Goal: Task Accomplishment & Management: Use online tool/utility

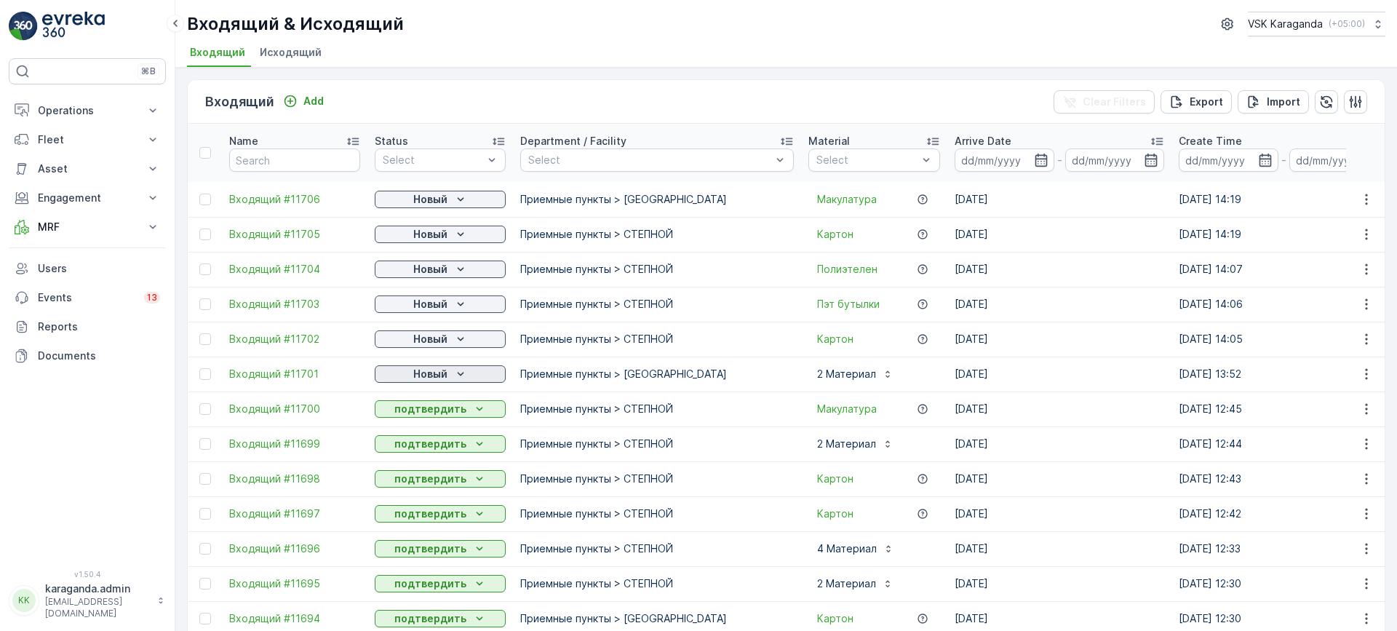
click at [431, 373] on p "Новый" at bounding box center [430, 374] width 34 height 15
click at [420, 408] on div "подтвердить" at bounding box center [417, 416] width 79 height 20
click at [435, 341] on p "Новый" at bounding box center [430, 339] width 34 height 15
click at [424, 381] on span "подтвердить" at bounding box center [417, 381] width 67 height 15
click at [437, 301] on p "Новый" at bounding box center [430, 304] width 34 height 15
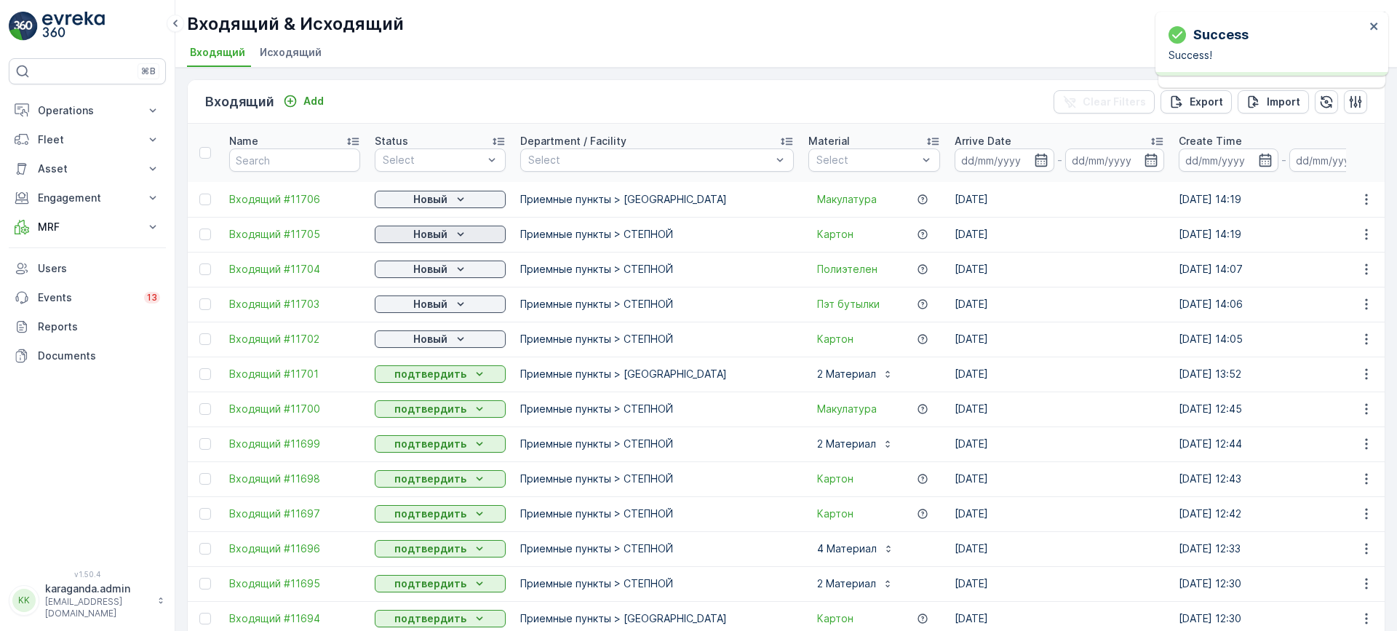
click at [431, 234] on p "Новый" at bounding box center [430, 234] width 34 height 15
click at [418, 272] on span "подтвердить" at bounding box center [417, 276] width 67 height 15
click at [438, 200] on p "Новый" at bounding box center [430, 199] width 34 height 15
click at [431, 234] on span "подтвердить" at bounding box center [417, 241] width 67 height 15
click at [426, 304] on p "Новый" at bounding box center [430, 304] width 34 height 15
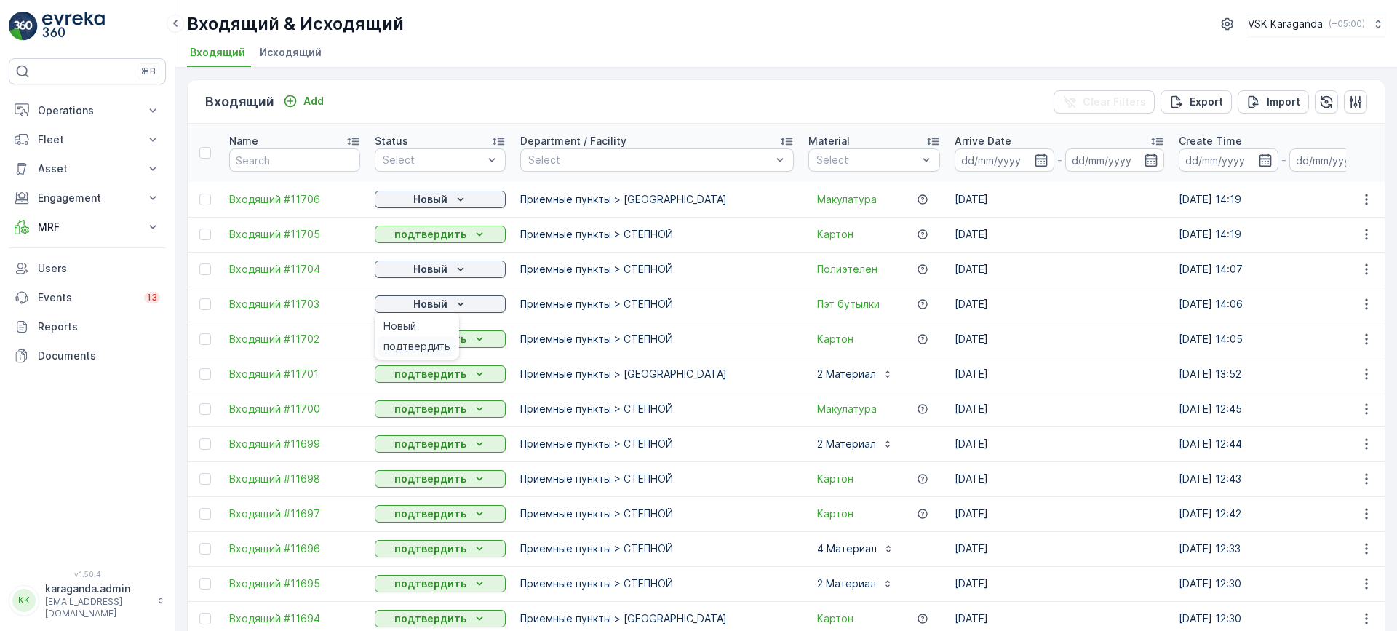
click at [426, 345] on span "подтвердить" at bounding box center [417, 346] width 67 height 15
click at [428, 269] on p "Новый" at bounding box center [430, 269] width 34 height 15
click at [419, 311] on span "подтвердить" at bounding box center [417, 311] width 67 height 15
click at [428, 199] on p "Новый" at bounding box center [430, 199] width 34 height 15
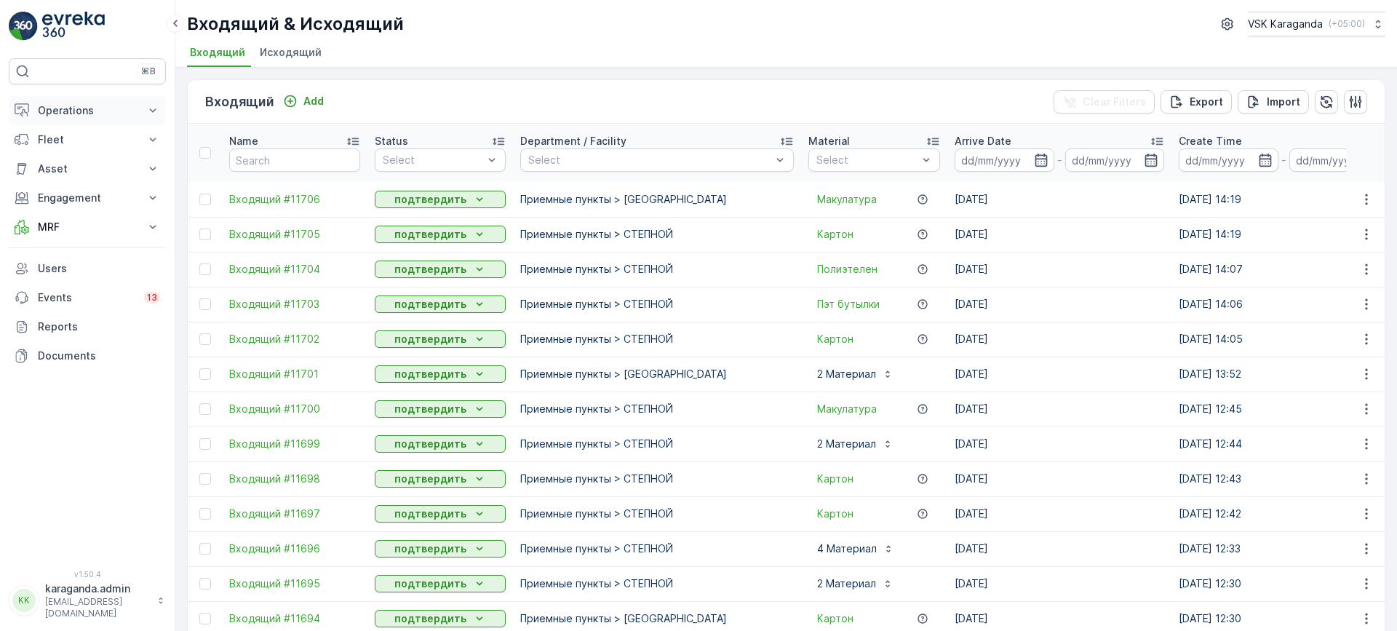
click at [60, 111] on p "Operations" at bounding box center [87, 110] width 99 height 15
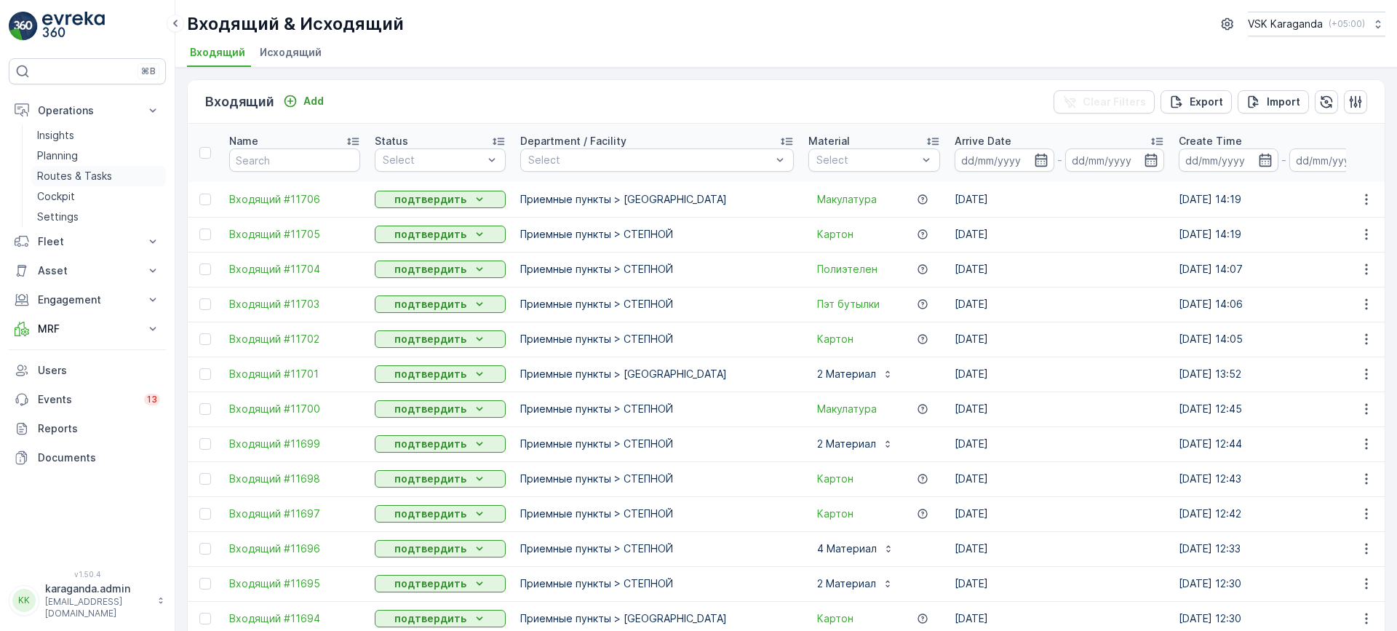
click at [82, 175] on p "Routes & Tasks" at bounding box center [74, 176] width 75 height 15
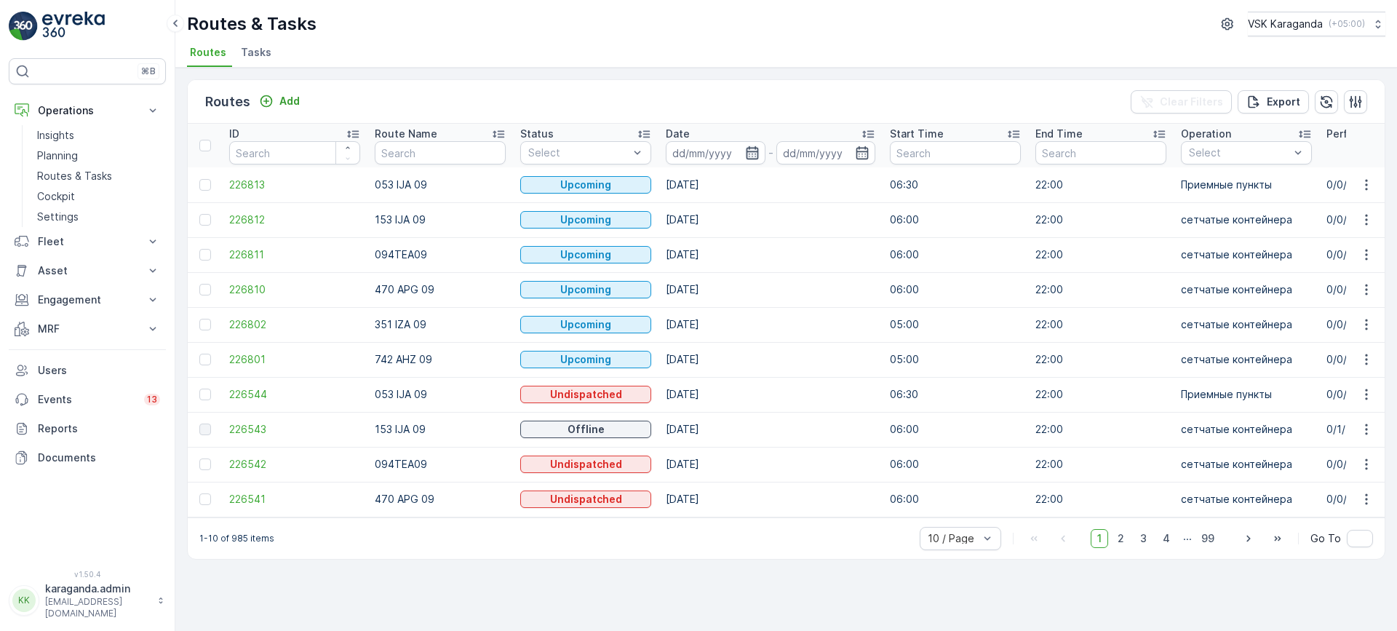
click at [755, 154] on icon "button" at bounding box center [752, 153] width 15 height 15
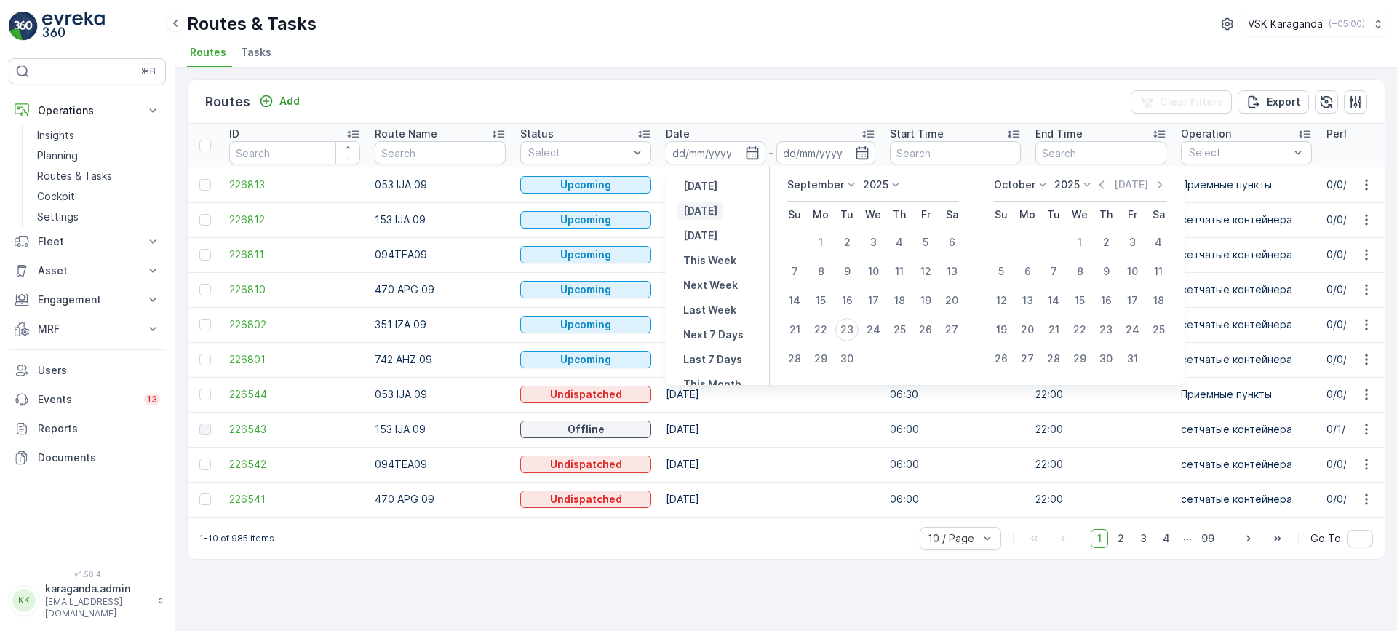
click at [706, 211] on p "Today" at bounding box center [700, 211] width 34 height 15
type input "[DATE]"
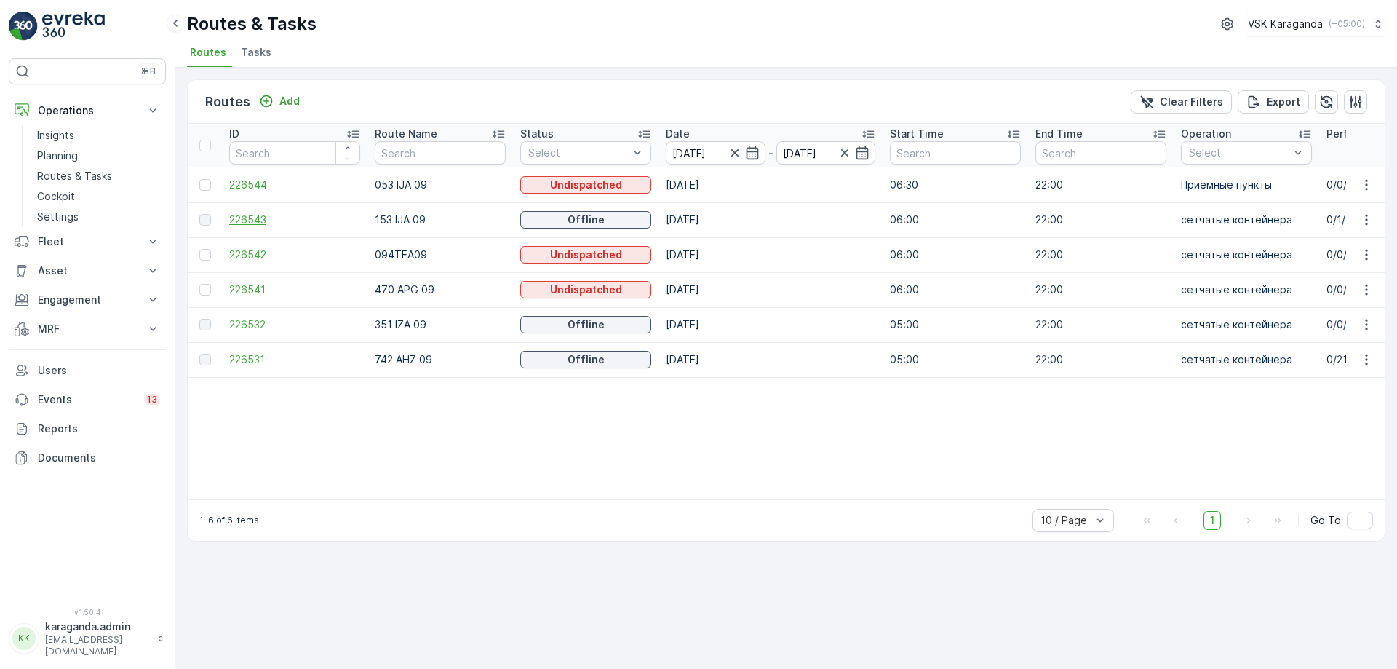
click at [252, 218] on span "226543" at bounding box center [294, 219] width 131 height 15
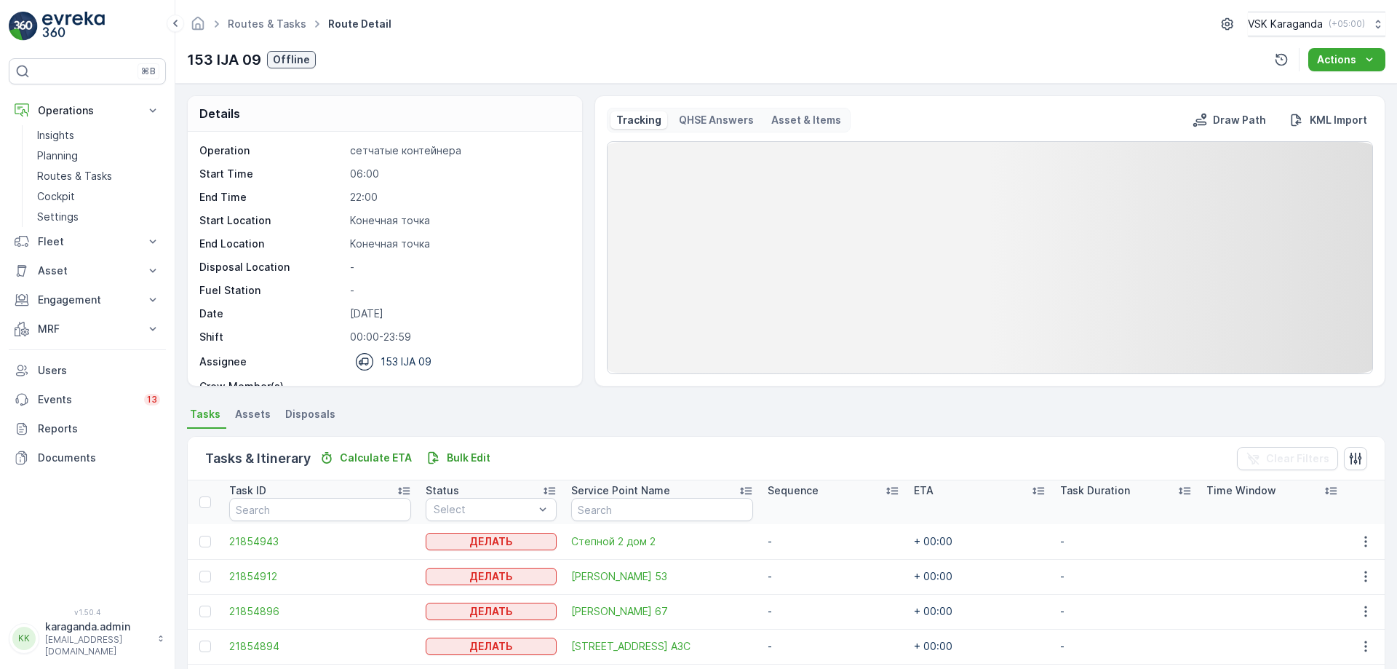
click at [303, 408] on span "Disposals" at bounding box center [310, 414] width 50 height 15
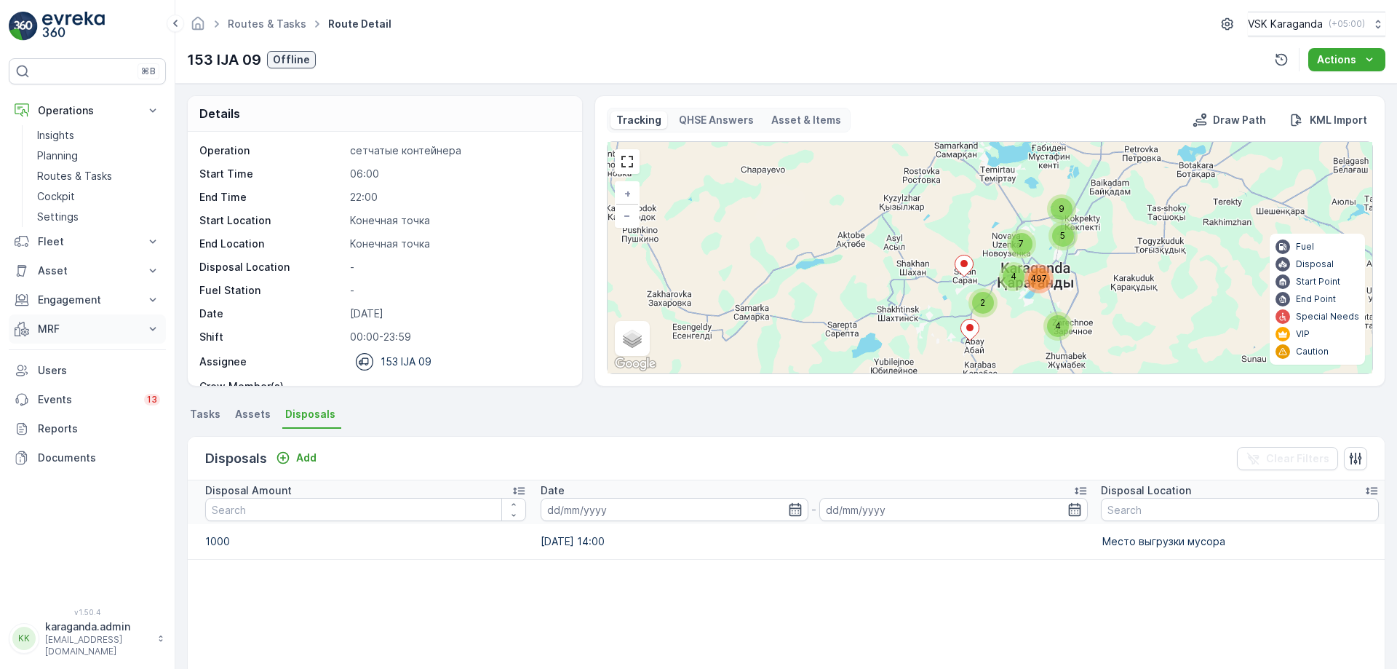
click at [47, 328] on p "MRF" at bounding box center [87, 329] width 99 height 15
click at [50, 356] on p "Входящий & Исходящий" at bounding box center [98, 353] width 122 height 15
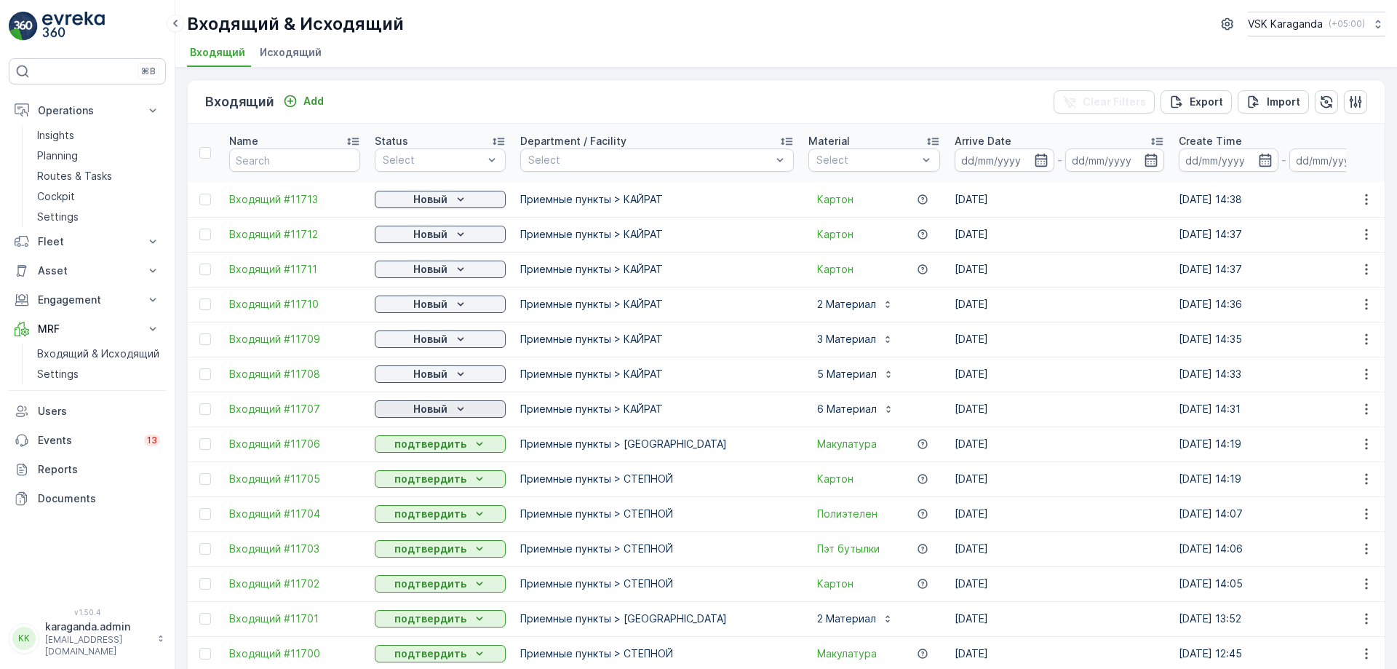
click at [437, 405] on p "Новый" at bounding box center [430, 409] width 34 height 15
click at [423, 444] on span "подтвердить" at bounding box center [417, 451] width 67 height 15
click at [443, 375] on p "Новый" at bounding box center [430, 374] width 34 height 15
click at [424, 415] on span "подтвердить" at bounding box center [417, 416] width 67 height 15
click at [433, 336] on p "Новый" at bounding box center [430, 339] width 34 height 15
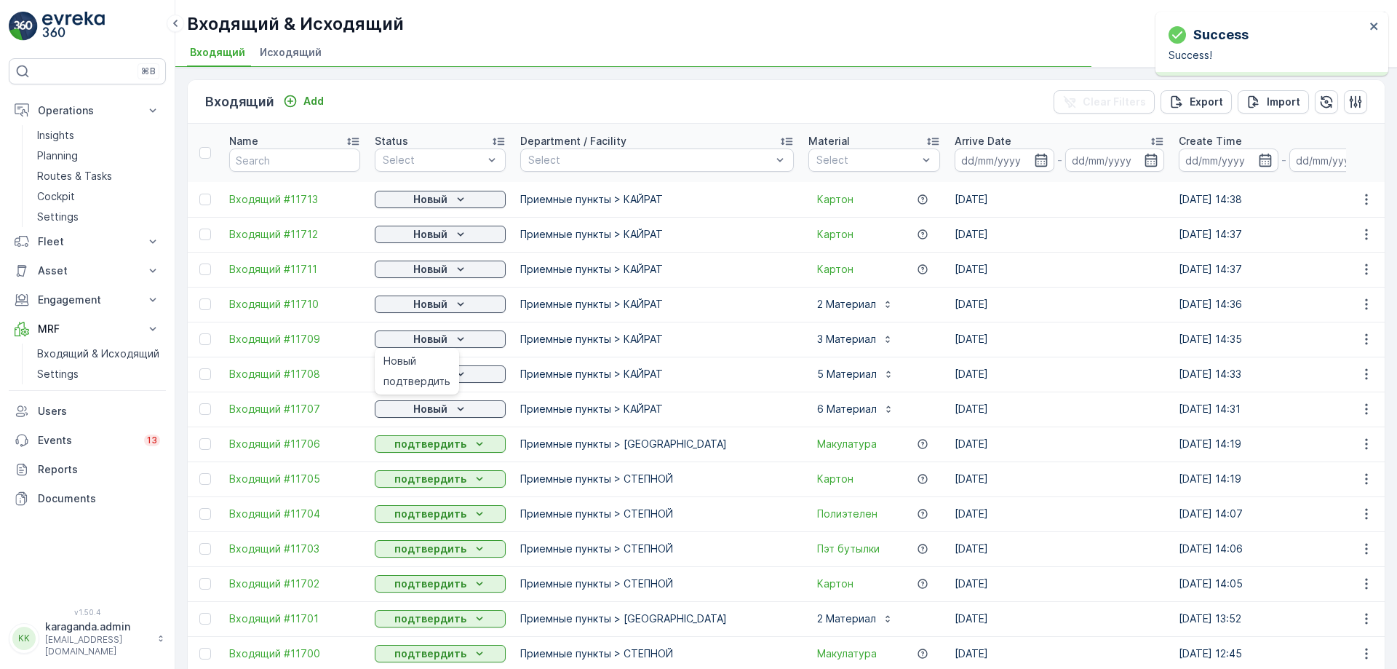
click at [422, 380] on span "подтвердить" at bounding box center [417, 381] width 67 height 15
click at [419, 342] on span "подтвердить" at bounding box center [417, 346] width 67 height 15
click at [435, 271] on p "Новый" at bounding box center [430, 269] width 34 height 15
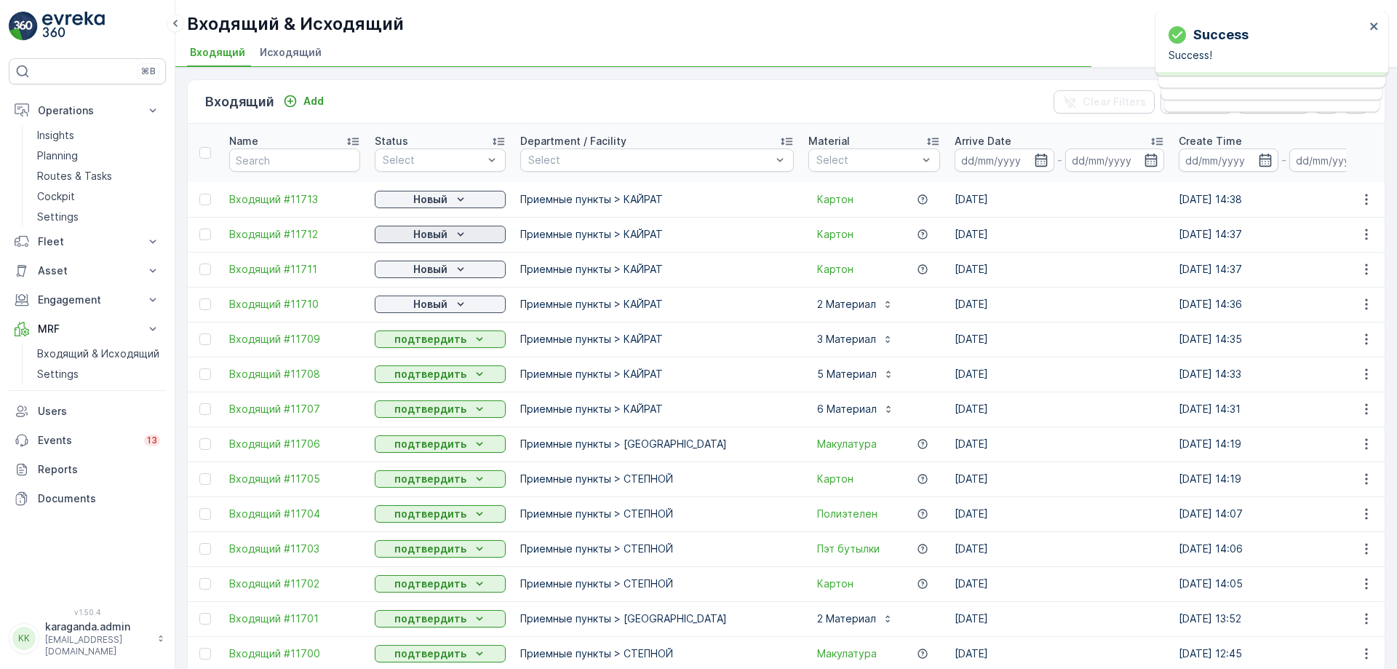
click at [425, 231] on p "Новый" at bounding box center [430, 234] width 34 height 15
click at [416, 277] on span "подтвердить" at bounding box center [417, 276] width 67 height 15
click at [431, 240] on span "подтвердить" at bounding box center [417, 241] width 67 height 15
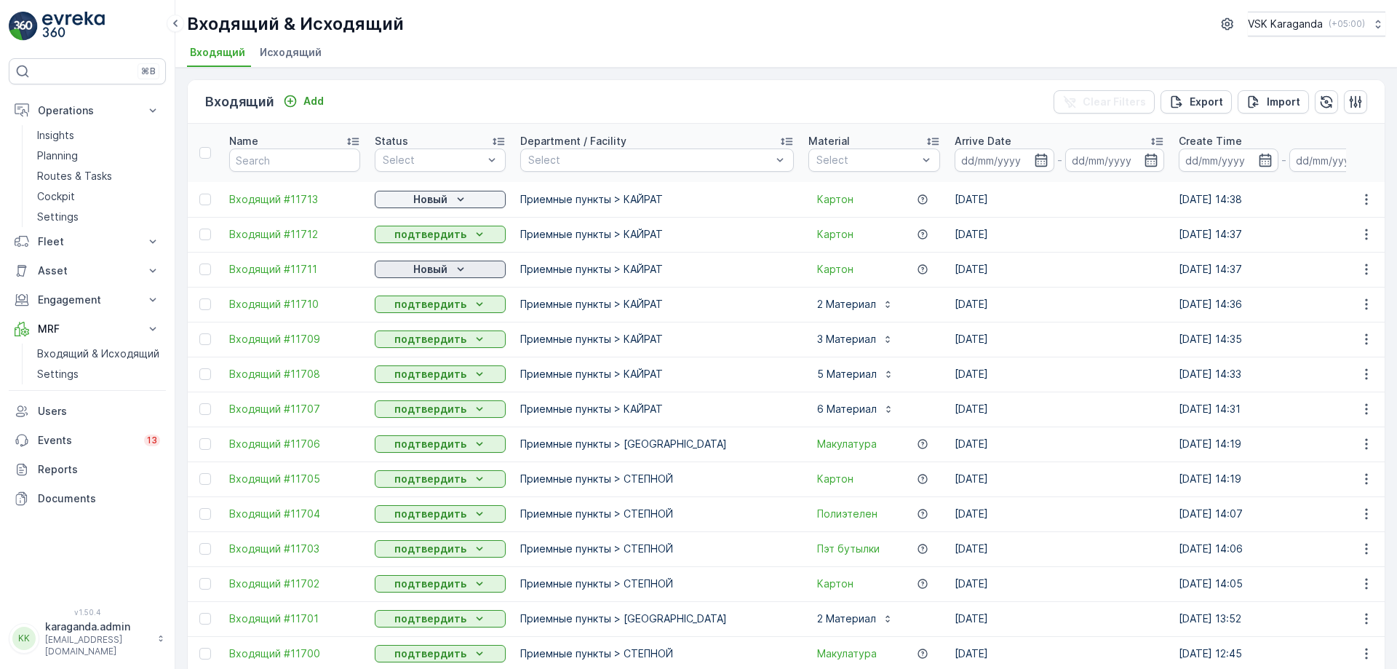
click at [424, 271] on p "Новый" at bounding box center [430, 269] width 34 height 15
click at [424, 306] on span "подтвердить" at bounding box center [417, 311] width 67 height 15
click at [441, 196] on p "Новый" at bounding box center [430, 199] width 34 height 15
click at [437, 234] on span "подтвердить" at bounding box center [417, 241] width 67 height 15
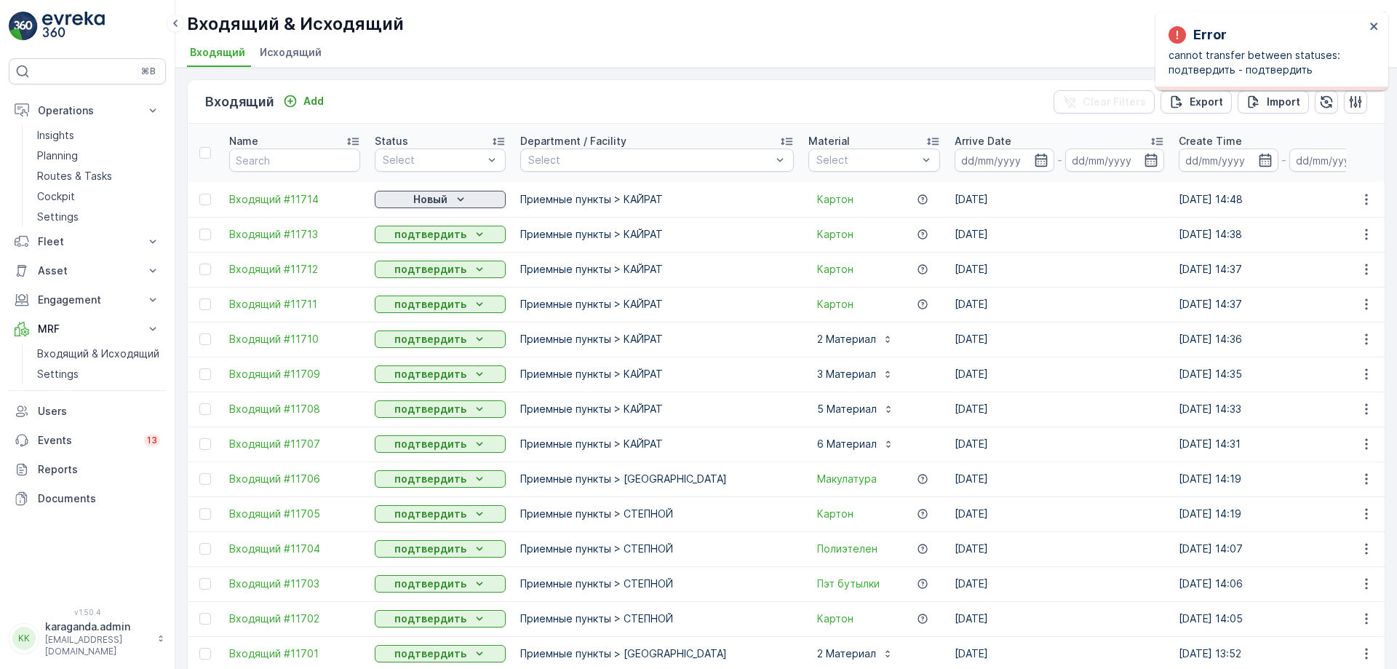
click at [427, 202] on p "Новый" at bounding box center [430, 199] width 34 height 15
click at [425, 239] on span "подтвердить" at bounding box center [417, 241] width 67 height 15
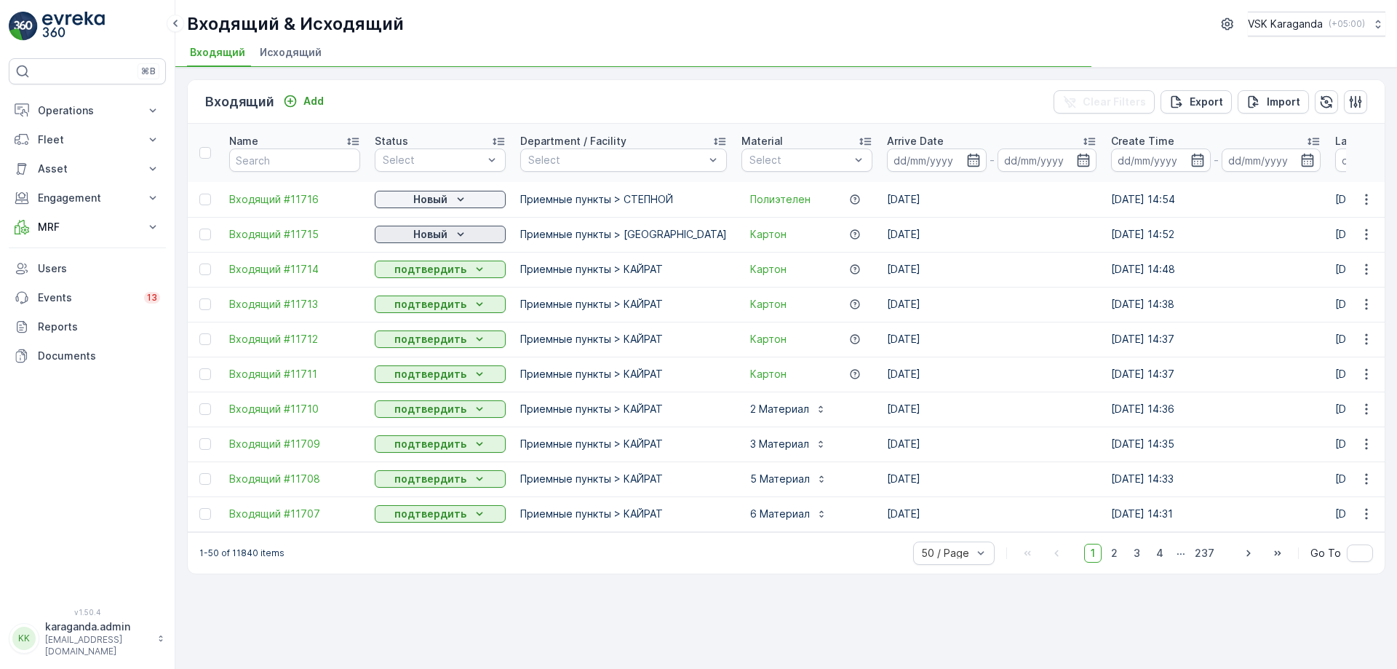
click at [453, 234] on icon "Новый" at bounding box center [460, 234] width 15 height 15
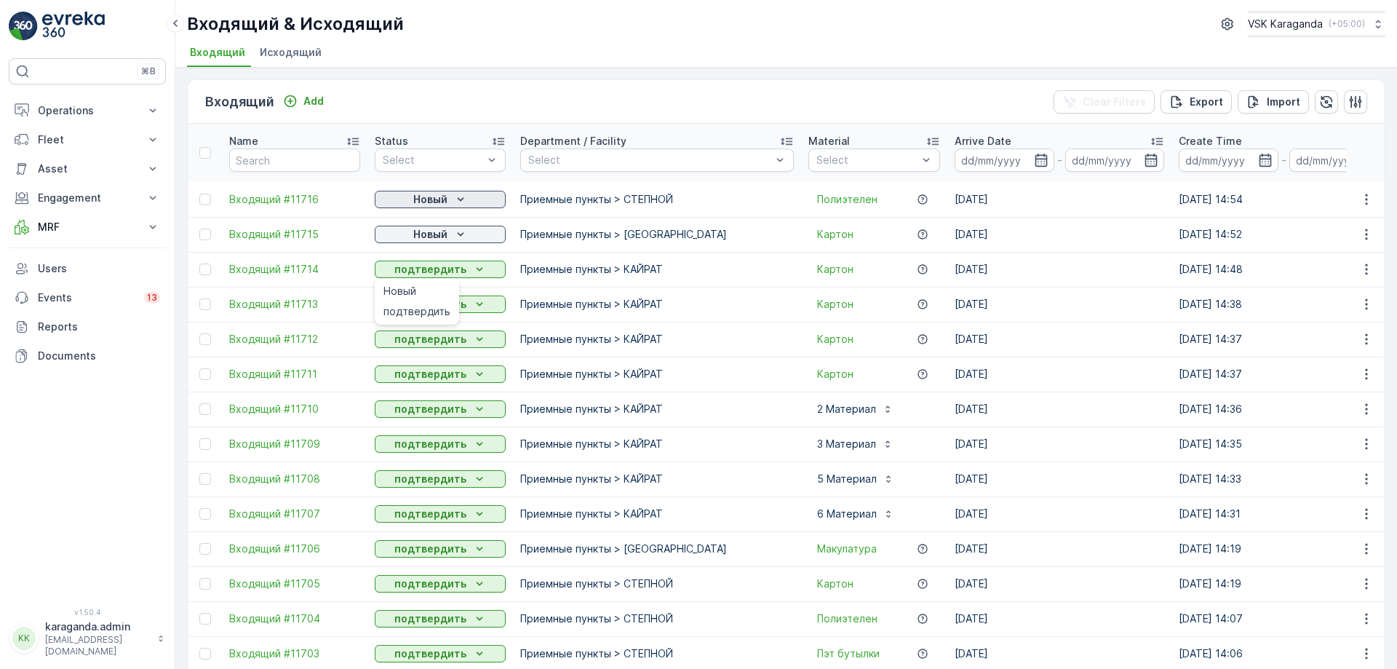
click at [442, 198] on p "Новый" at bounding box center [430, 199] width 34 height 15
click at [437, 237] on span "подтвердить" at bounding box center [417, 241] width 67 height 15
click at [410, 235] on div "Новый" at bounding box center [440, 234] width 119 height 15
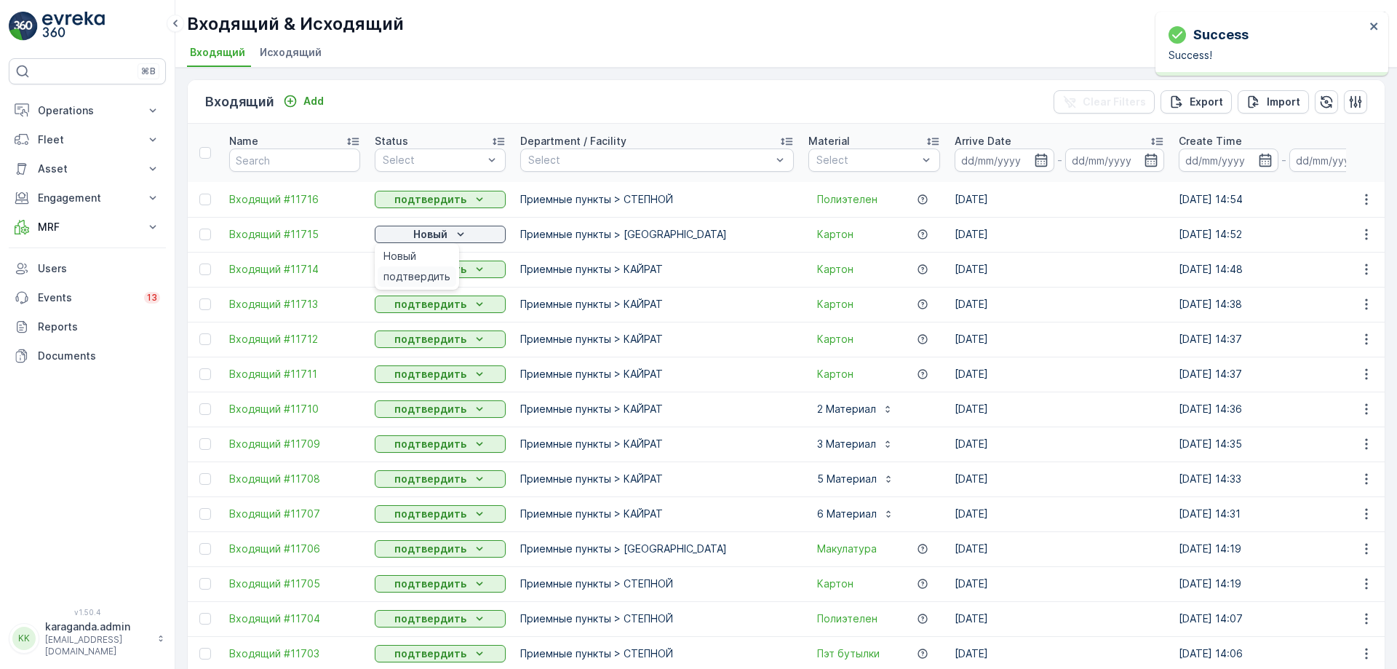
click at [416, 275] on span "подтвердить" at bounding box center [417, 276] width 67 height 15
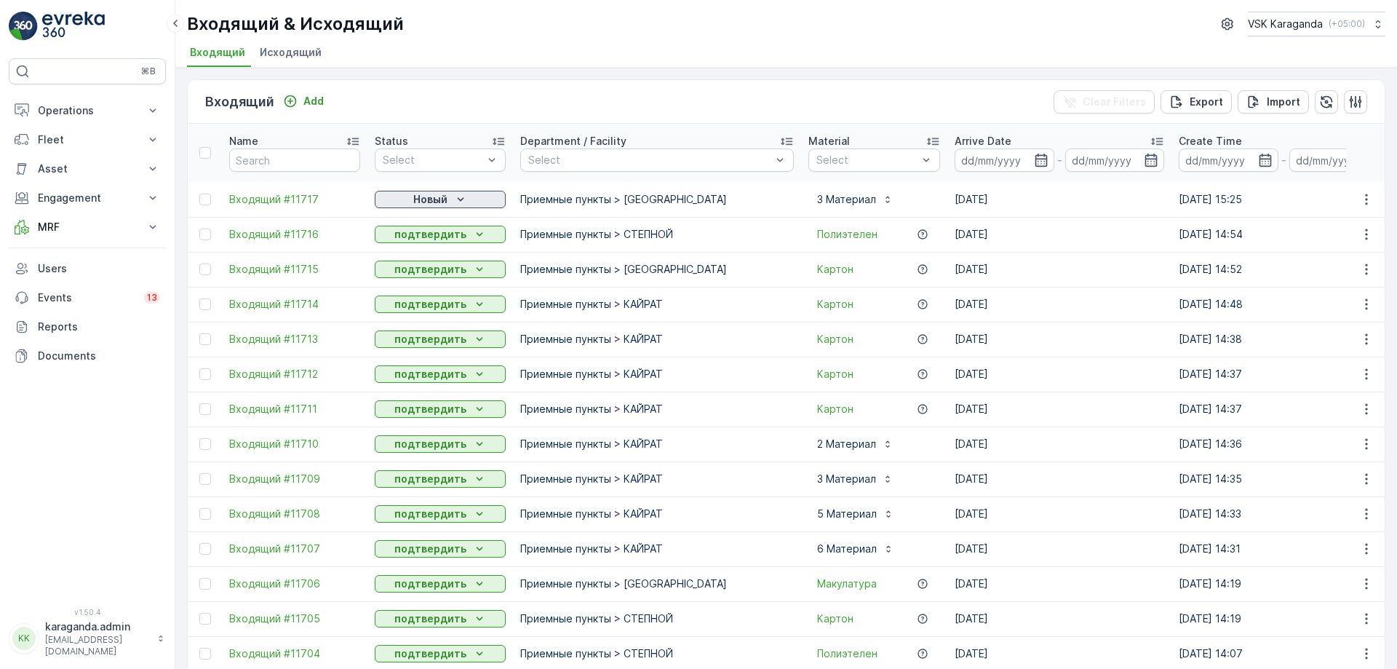
click at [408, 205] on div "Новый" at bounding box center [440, 199] width 119 height 15
click at [413, 247] on span "подтвердить" at bounding box center [417, 241] width 67 height 15
click at [43, 229] on p "MRF" at bounding box center [87, 227] width 99 height 15
click at [57, 262] on link "Settings" at bounding box center [98, 272] width 135 height 20
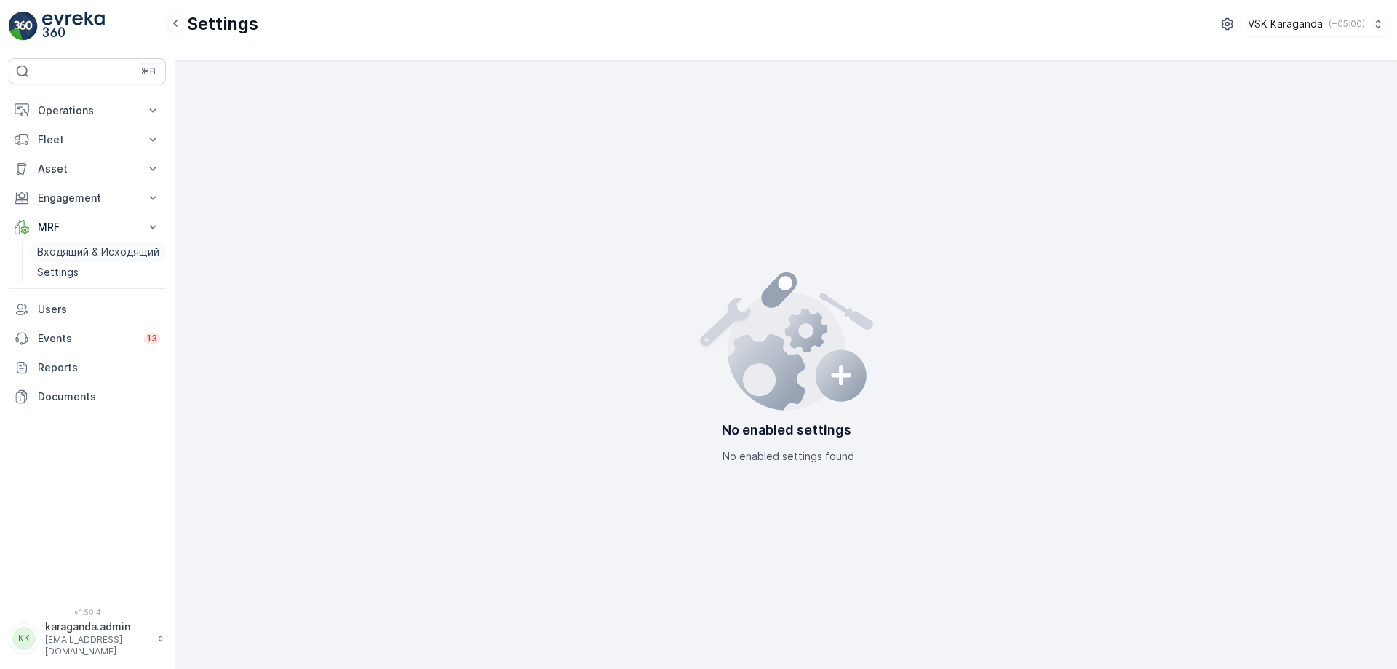
click at [60, 253] on p "Входящий & Исходящий" at bounding box center [98, 252] width 122 height 15
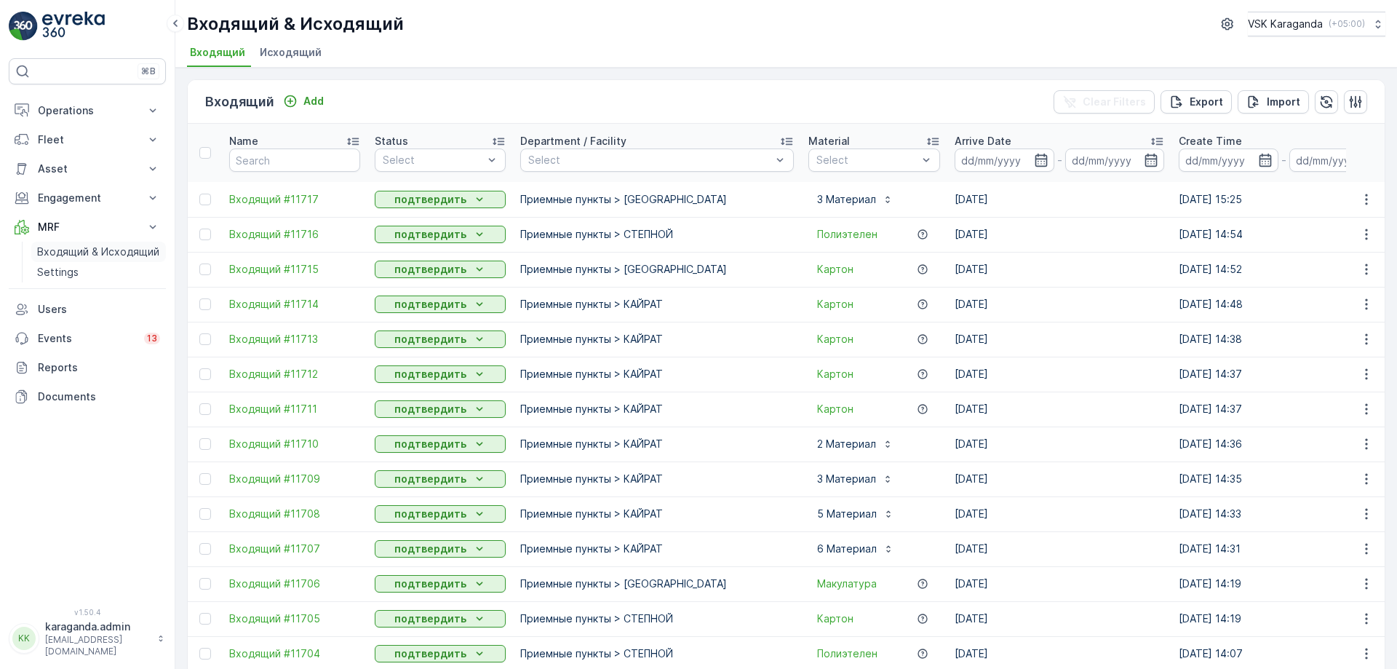
click at [106, 252] on p "Входящий & Исходящий" at bounding box center [98, 252] width 122 height 15
click at [68, 98] on button "Operations" at bounding box center [87, 110] width 157 height 29
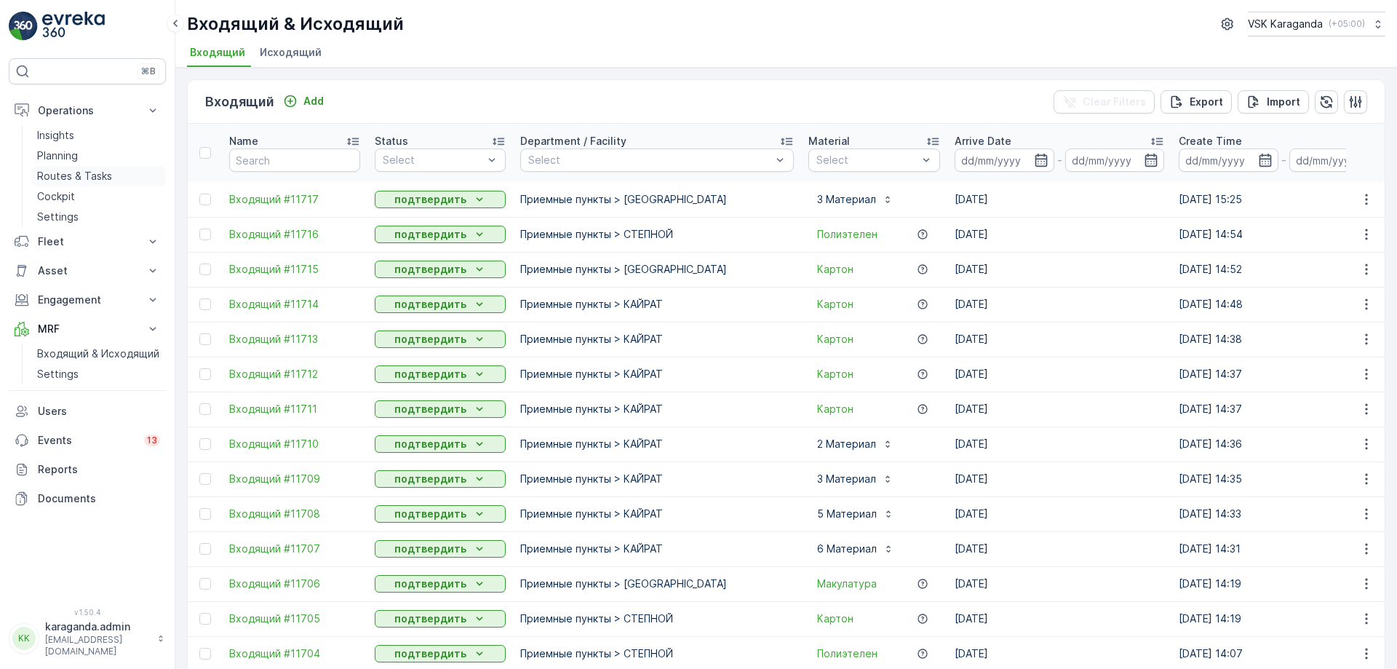
click at [66, 168] on link "Routes & Tasks" at bounding box center [98, 176] width 135 height 20
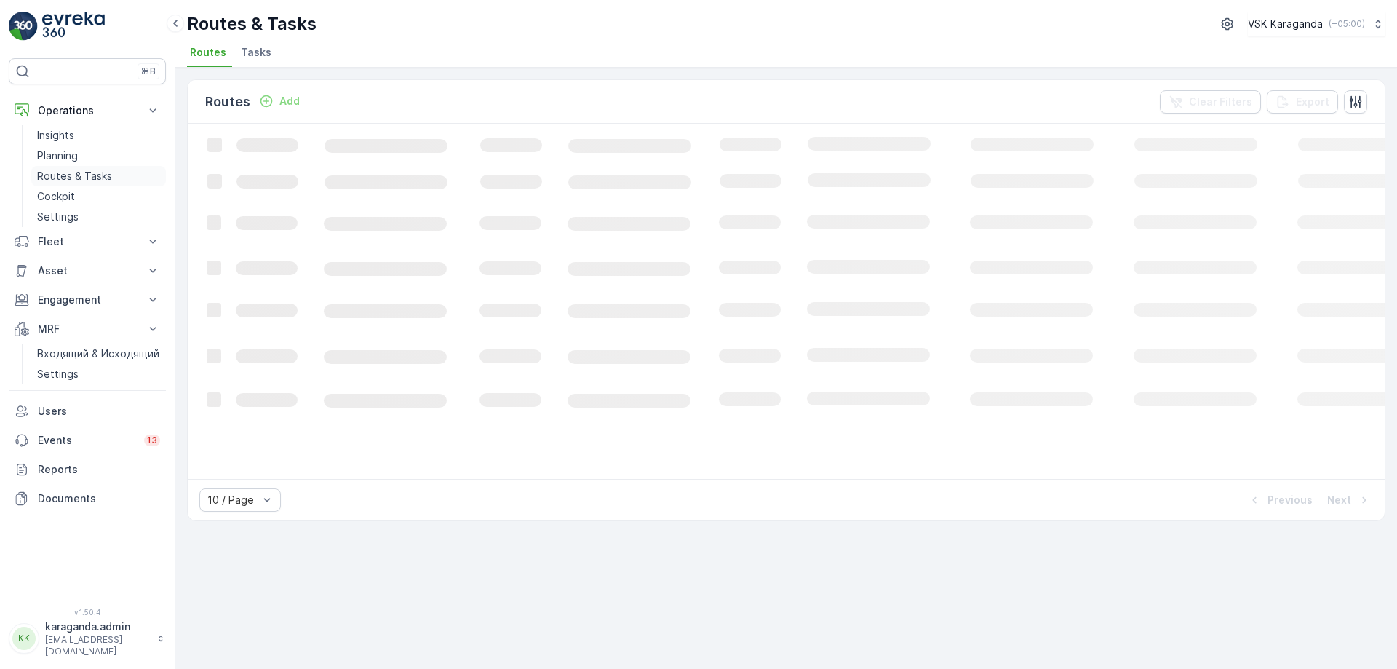
click at [79, 173] on p "Routes & Tasks" at bounding box center [74, 176] width 75 height 15
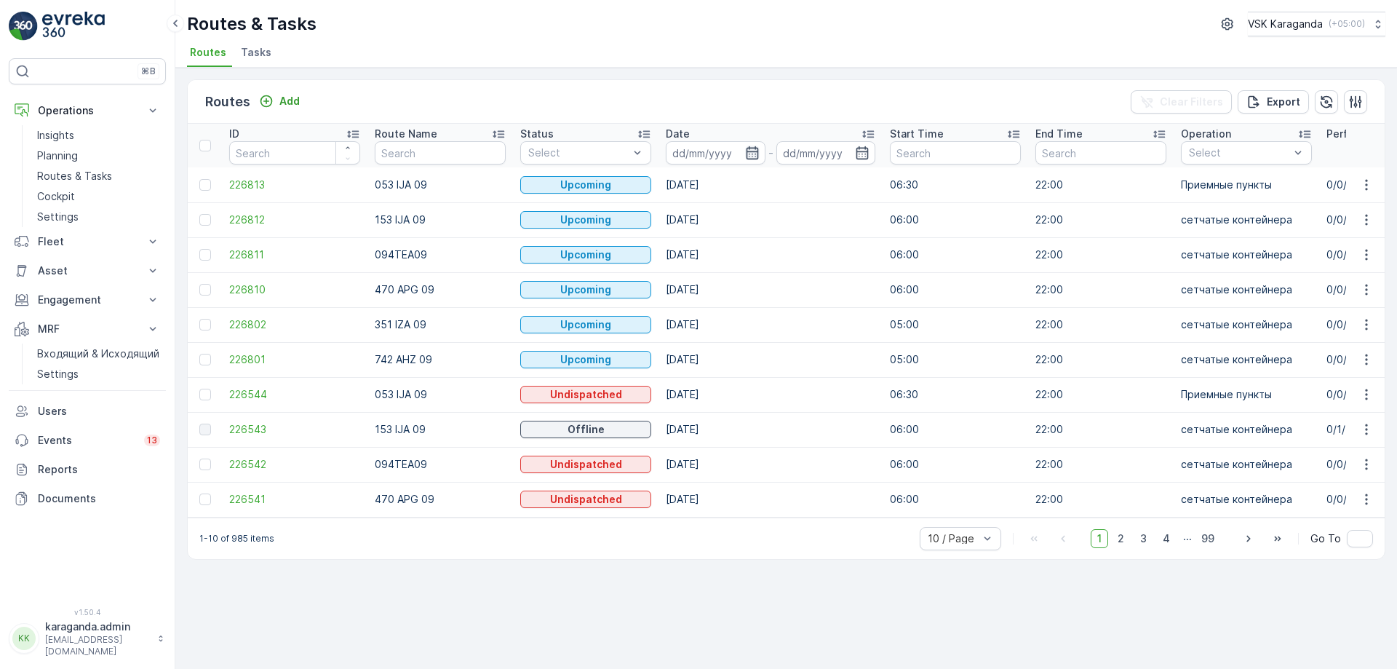
click at [750, 154] on icon "button" at bounding box center [752, 153] width 15 height 15
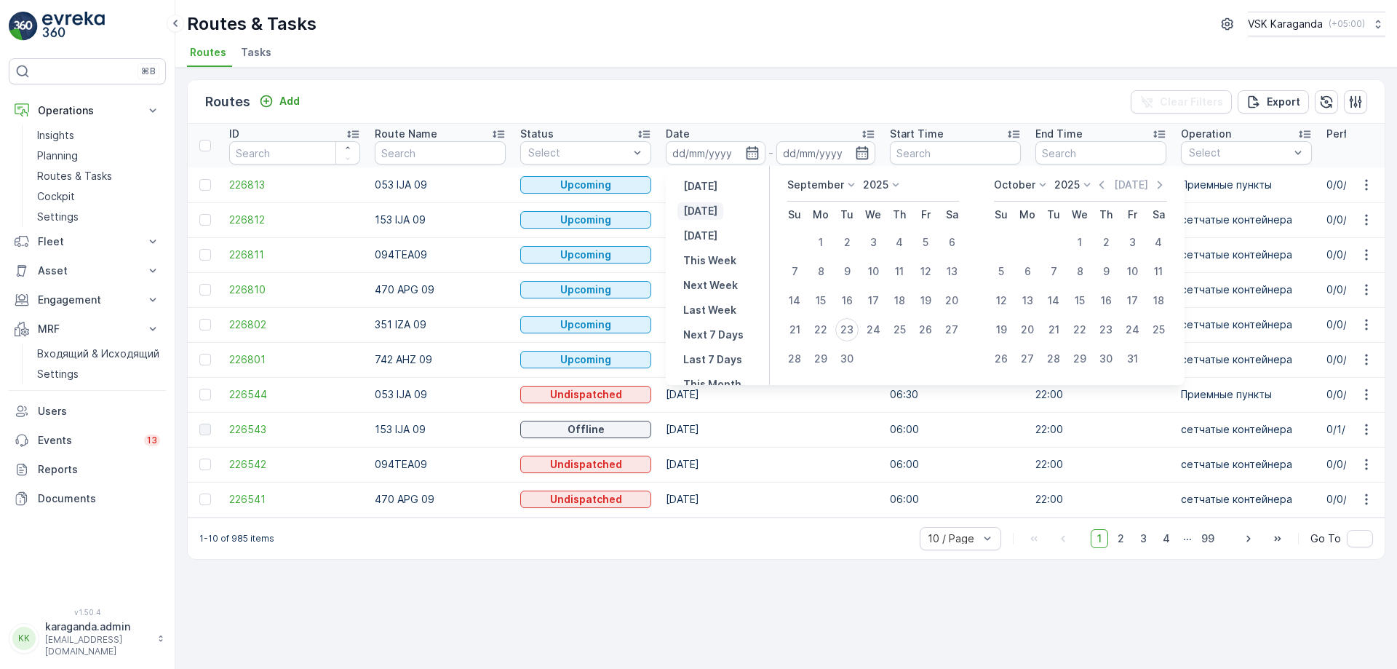
click at [699, 215] on p "Today" at bounding box center [700, 211] width 34 height 15
type input "[DATE]"
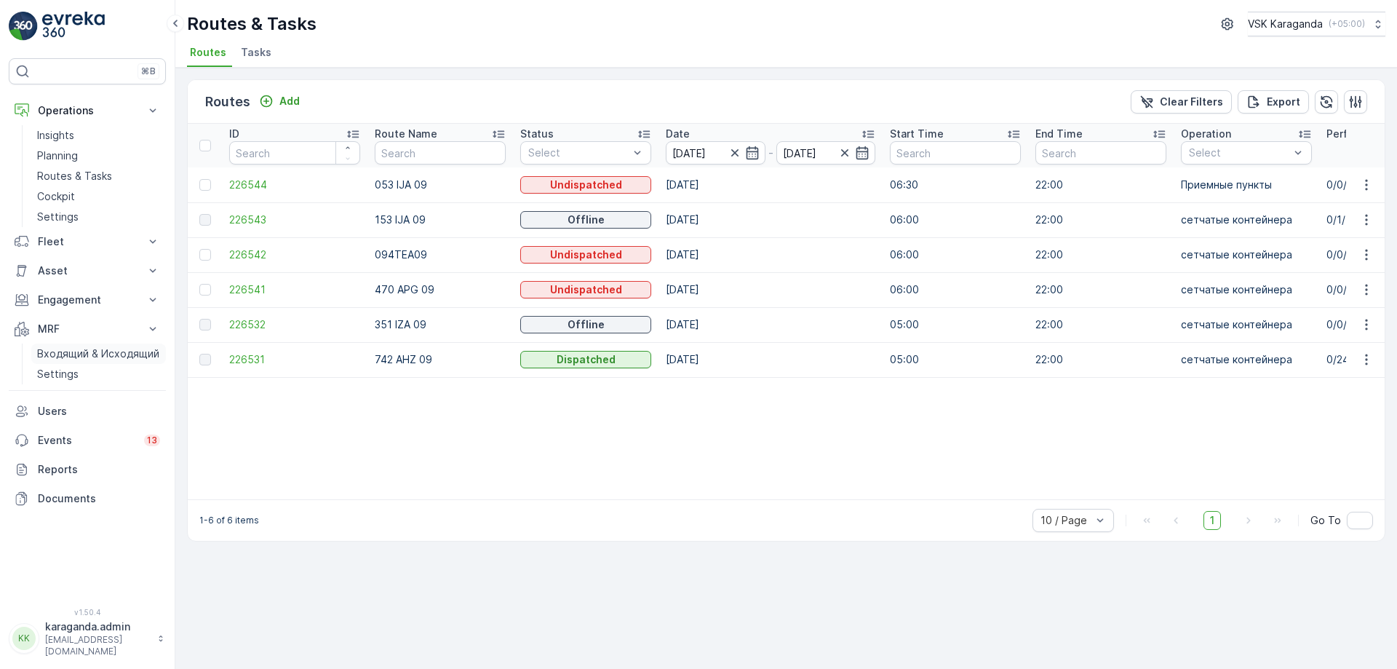
click at [57, 358] on p "Входящий & Исходящий" at bounding box center [98, 353] width 122 height 15
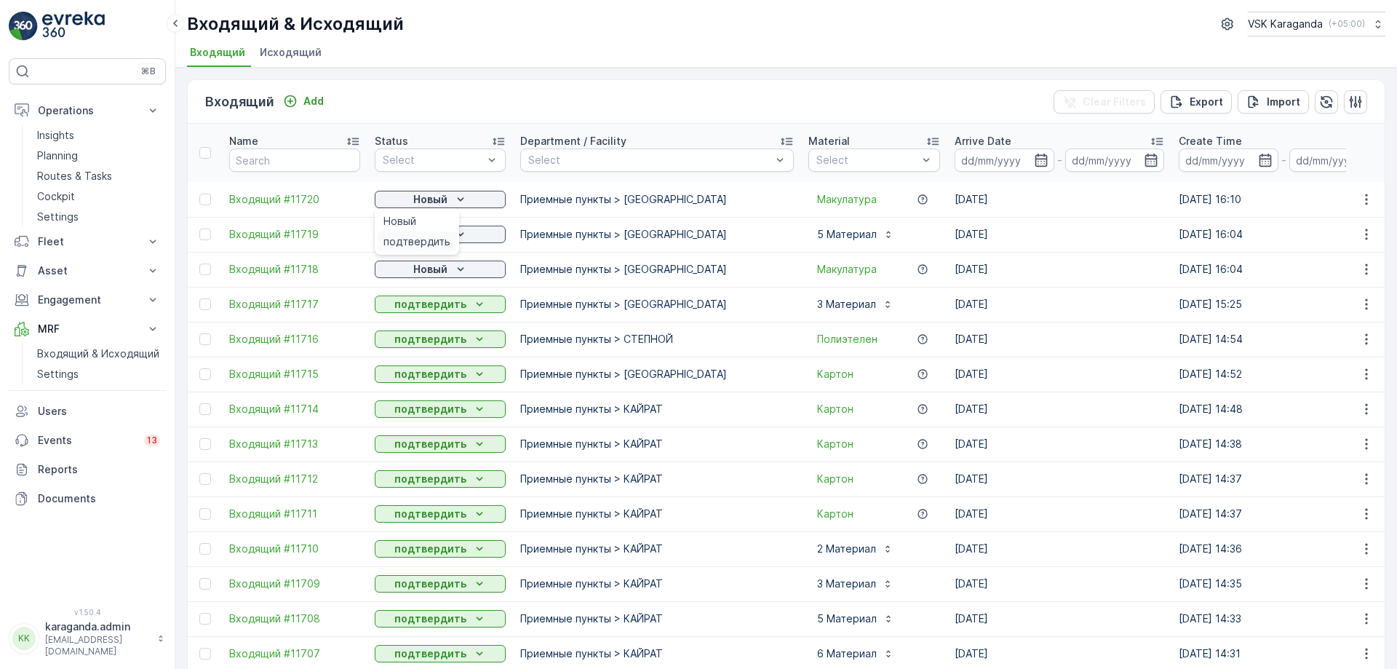
click at [419, 239] on span "подтвердить" at bounding box center [417, 241] width 67 height 15
click at [426, 234] on p "Новый" at bounding box center [430, 234] width 34 height 15
click at [418, 274] on span "подтвердить" at bounding box center [417, 276] width 67 height 15
click at [424, 267] on p "Новый" at bounding box center [430, 269] width 34 height 15
click at [416, 307] on span "подтвердить" at bounding box center [417, 311] width 67 height 15
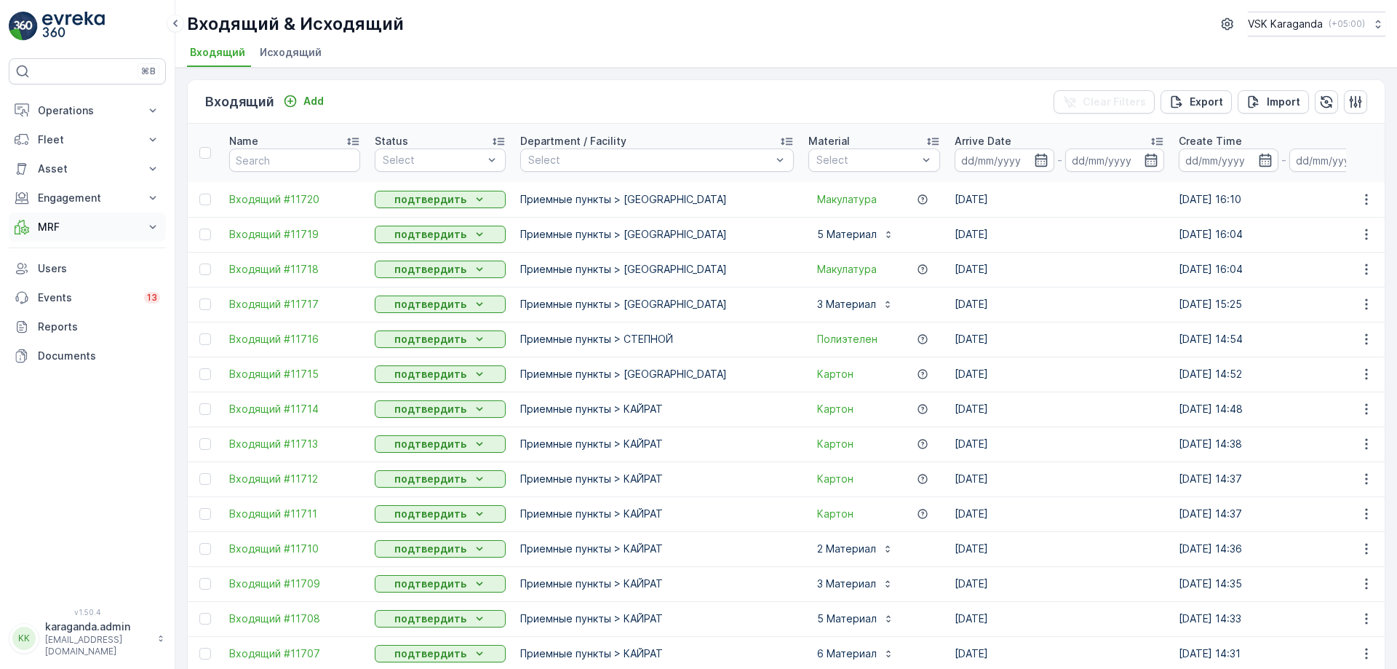
click at [47, 223] on p "MRF" at bounding box center [87, 227] width 99 height 15
click at [49, 251] on p "Входящий & Исходящий" at bounding box center [98, 252] width 122 height 15
